Goal: Task Accomplishment & Management: Complete application form

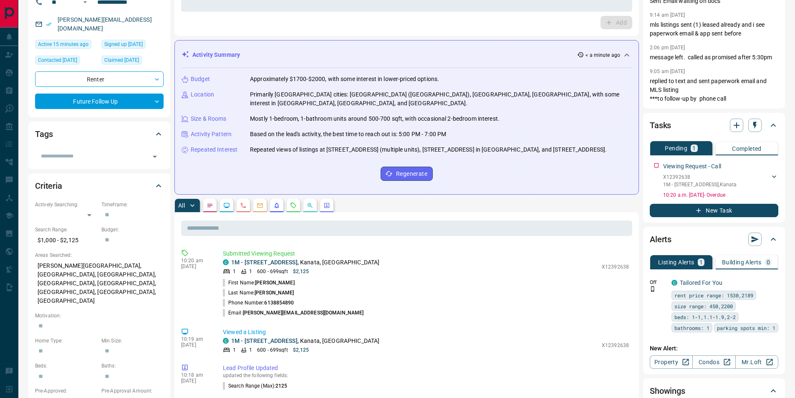
scroll to position [84, 0]
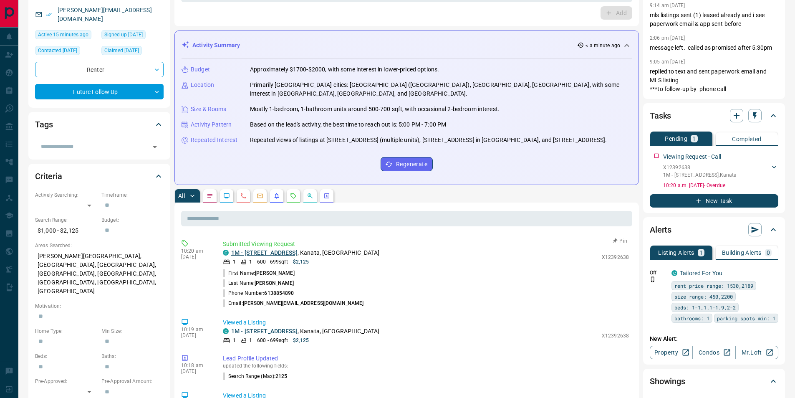
click at [266, 253] on link "1M - [STREET_ADDRESS]" at bounding box center [264, 252] width 66 height 7
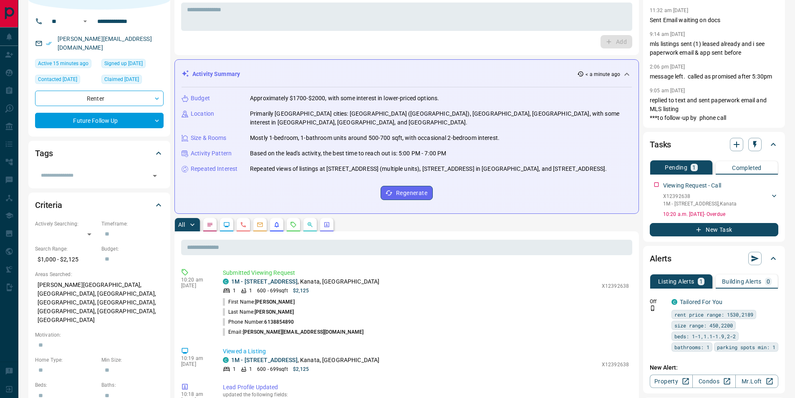
scroll to position [0, 0]
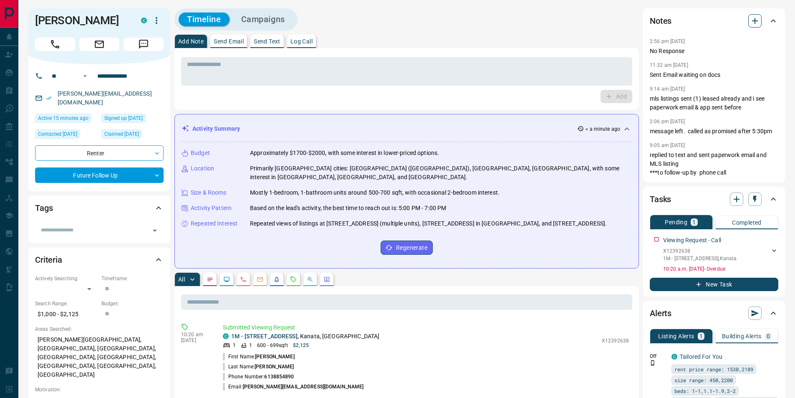
click at [754, 22] on icon "button" at bounding box center [755, 21] width 10 height 10
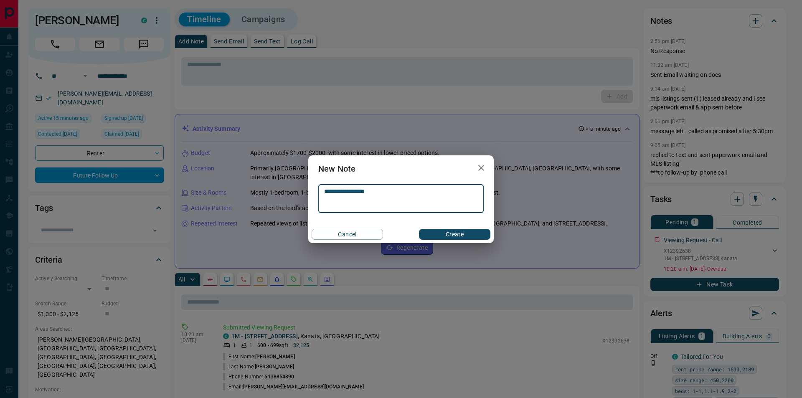
type textarea "**********"
click at [451, 237] on button "Create" at bounding box center [454, 234] width 71 height 11
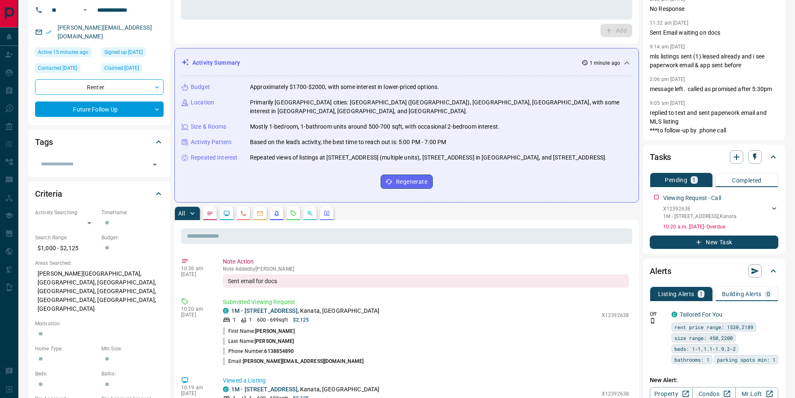
scroll to position [84, 0]
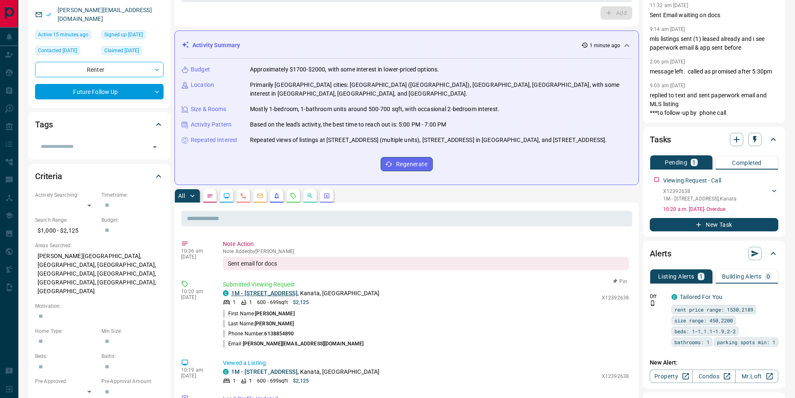
click at [266, 294] on link "1M - [STREET_ADDRESS]" at bounding box center [264, 293] width 66 height 7
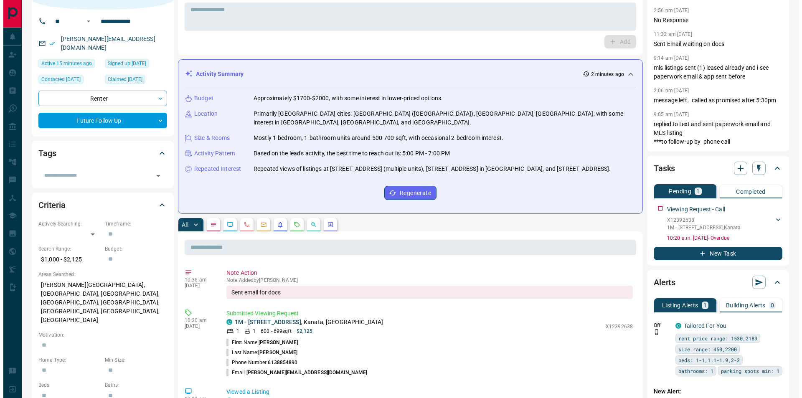
scroll to position [0, 0]
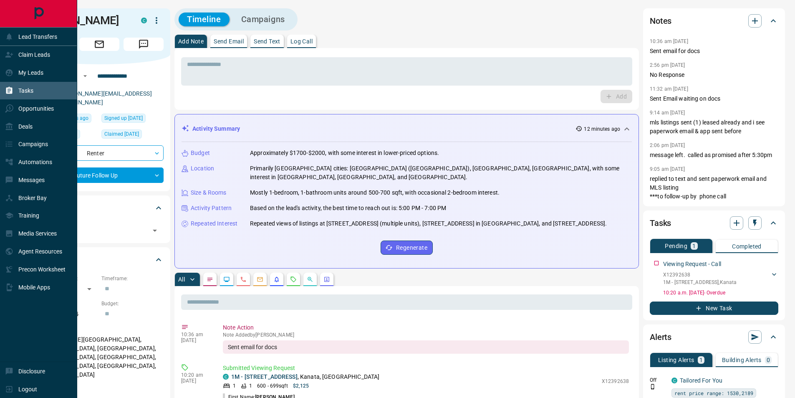
click at [21, 89] on p "Tasks" at bounding box center [25, 90] width 15 height 7
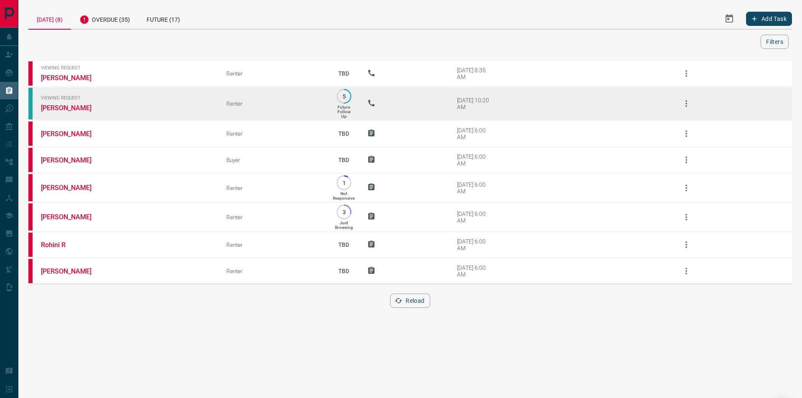
click at [51, 103] on td "Viewing Request [PERSON_NAME]" at bounding box center [120, 104] width 185 height 34
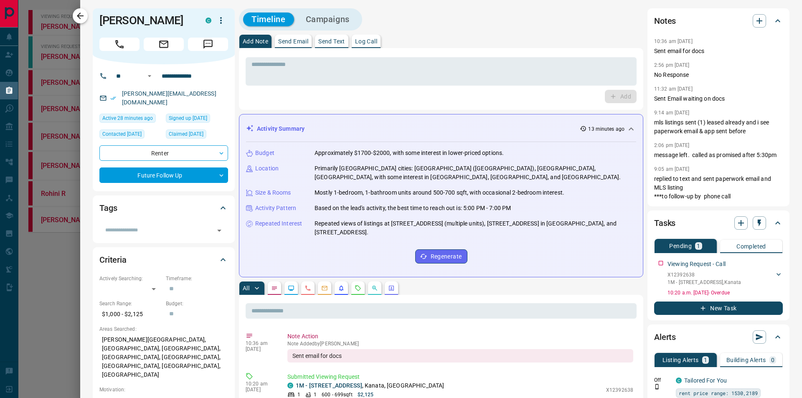
click at [73, 13] on button "button" at bounding box center [80, 15] width 15 height 15
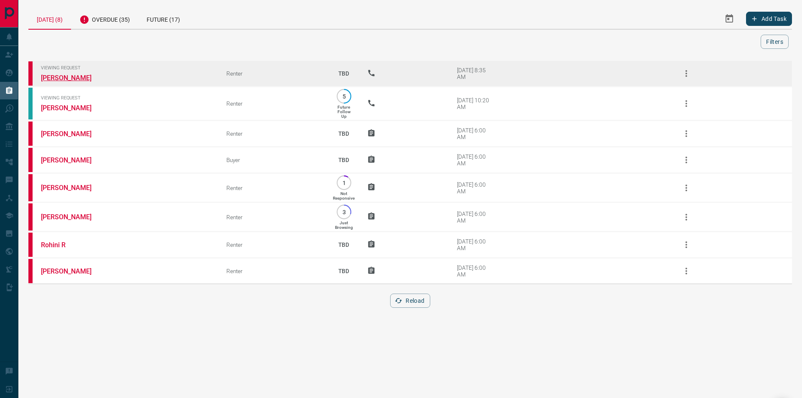
click at [61, 78] on link "[PERSON_NAME]" at bounding box center [72, 78] width 63 height 8
